Goal: Navigation & Orientation: Go to known website

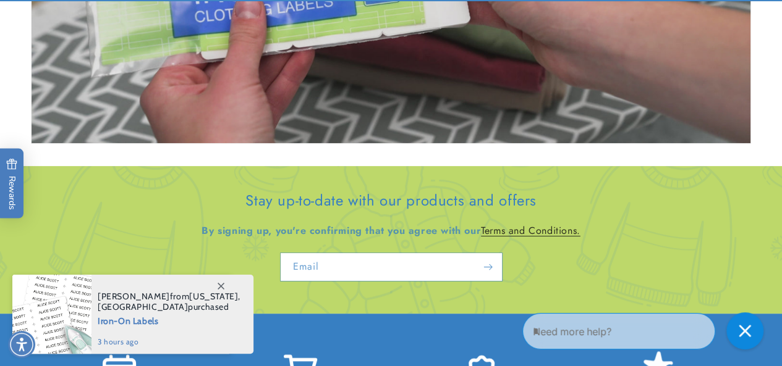
scroll to position [2596, 0]
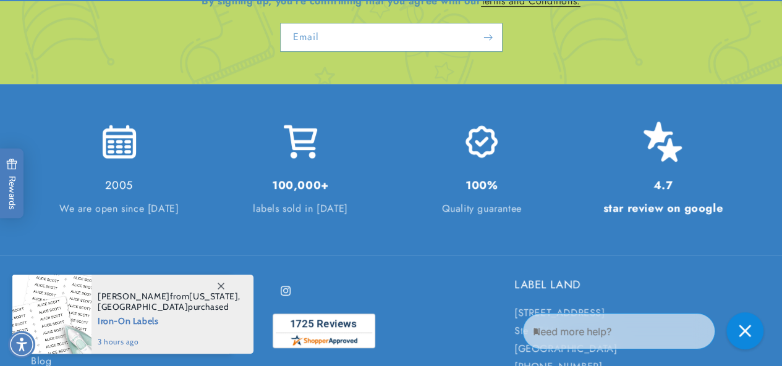
click at [224, 284] on span at bounding box center [221, 286] width 22 height 22
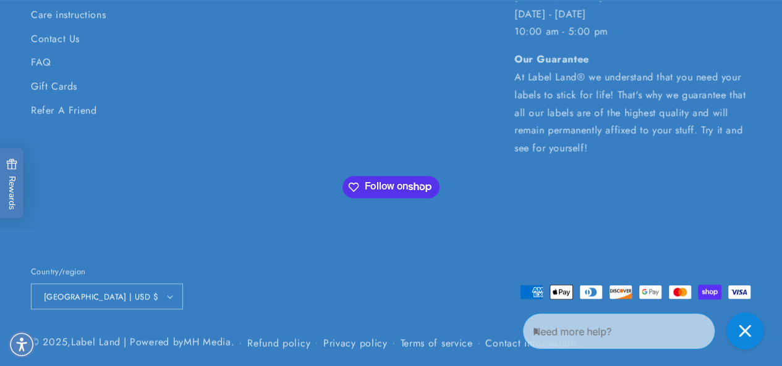
scroll to position [2982, 0]
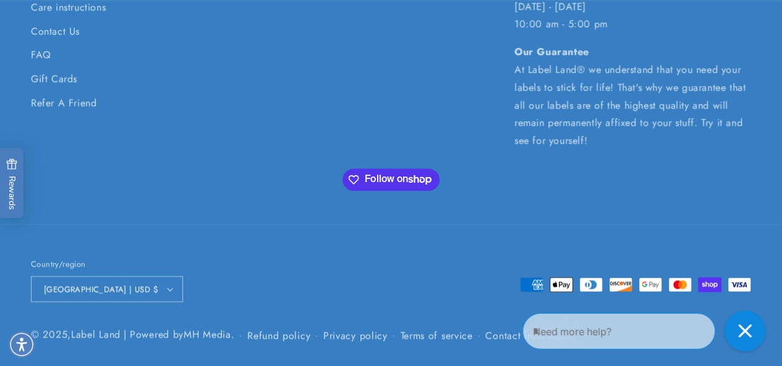
drag, startPoint x: 749, startPoint y: 330, endPoint x: 603, endPoint y: 313, distance: 147.5
click at [749, 330] on icon "Close gorgias live chat" at bounding box center [745, 331] width 14 height 14
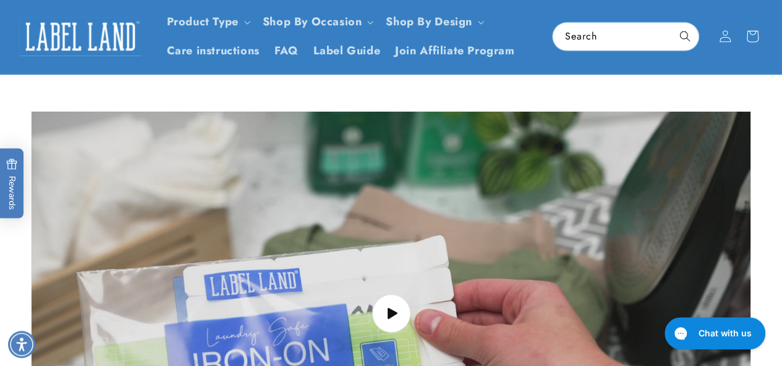
scroll to position [1808, 0]
